Goal: Task Accomplishment & Management: Manage account settings

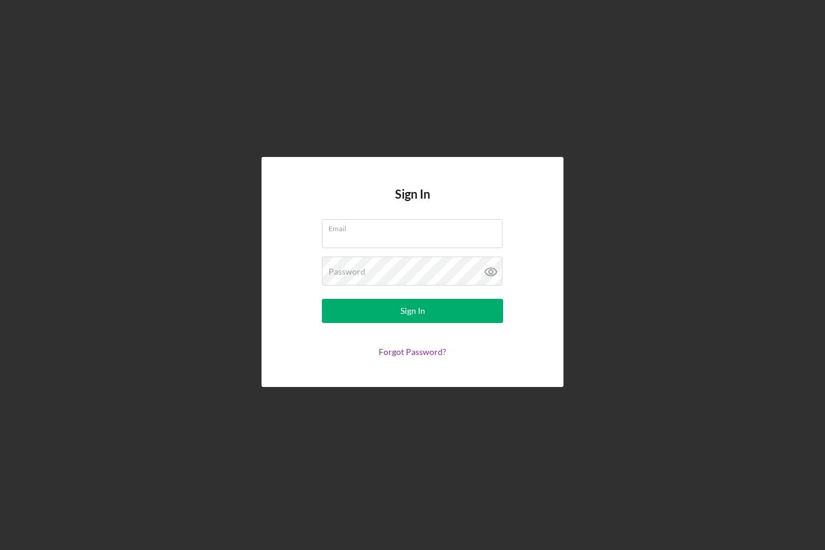
scroll to position [40, 0]
click at [379, 220] on input "Email" at bounding box center [412, 233] width 181 height 29
type input "[PERSON_NAME][EMAIL_ADDRESS][PERSON_NAME][DOMAIN_NAME]"
click at [412, 299] on button "Sign In" at bounding box center [412, 311] width 181 height 24
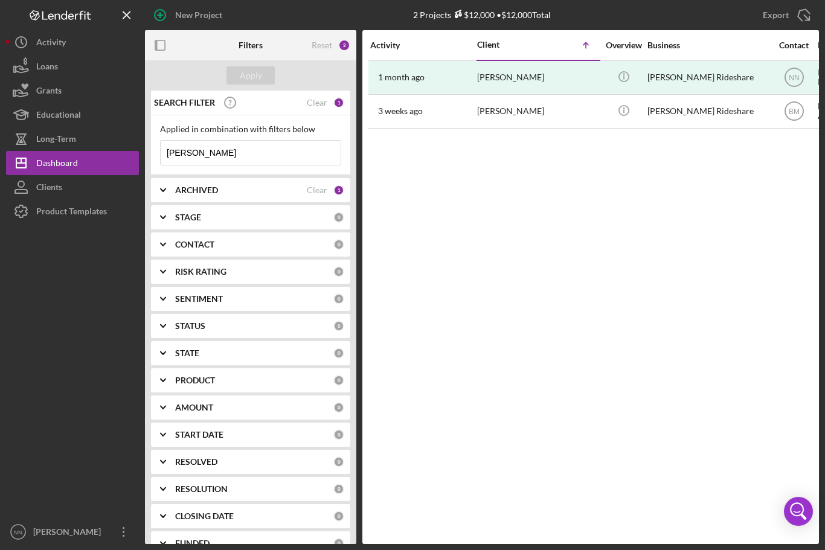
click at [243, 141] on input "[PERSON_NAME]" at bounding box center [251, 153] width 180 height 24
type input "D"
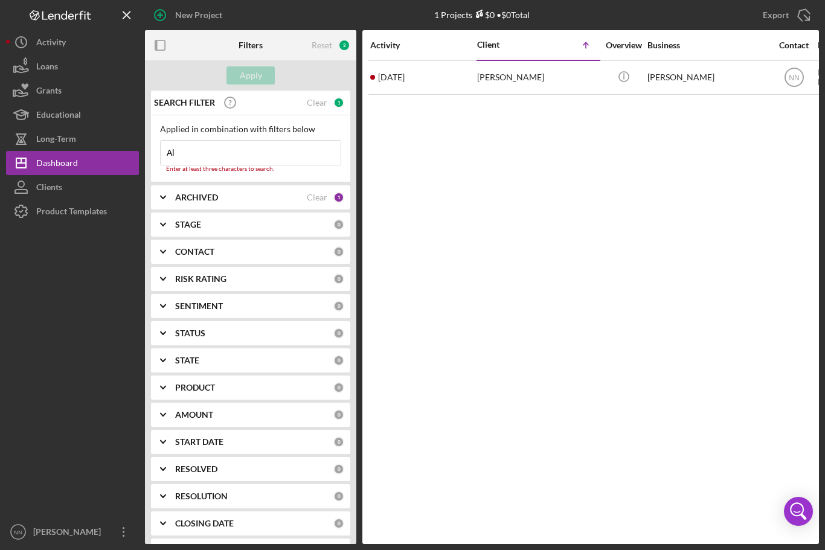
type input "[PERSON_NAME]"
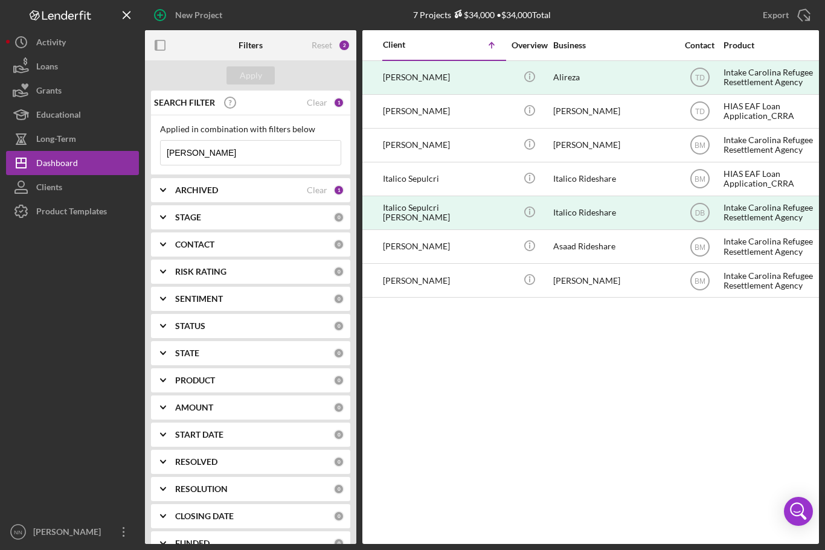
scroll to position [0, 95]
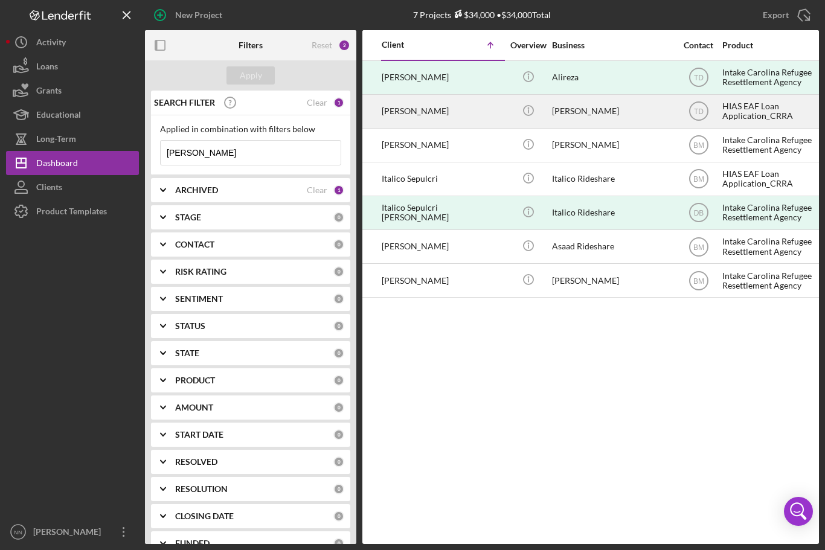
click at [426, 95] on div "[PERSON_NAME]" at bounding box center [442, 111] width 121 height 32
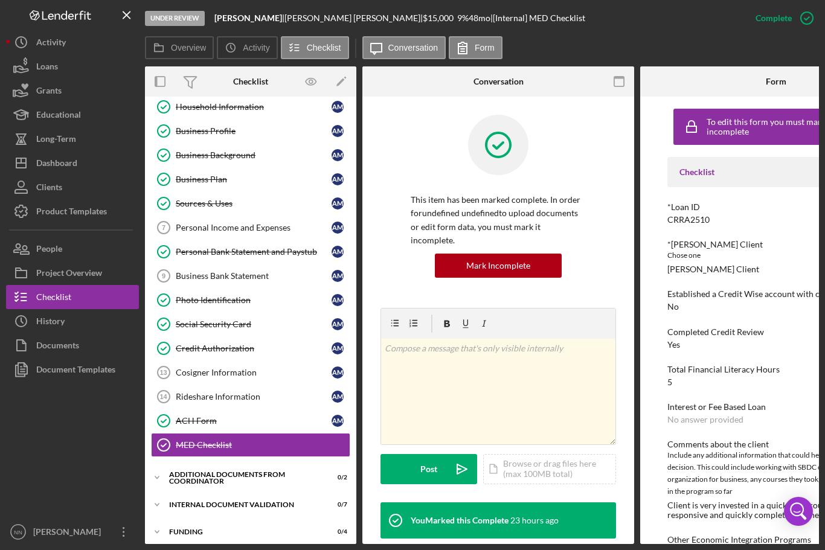
scroll to position [57, 0]
click at [204, 223] on div "Personal Income and Expenses" at bounding box center [254, 228] width 156 height 10
